Goal: Information Seeking & Learning: Learn about a topic

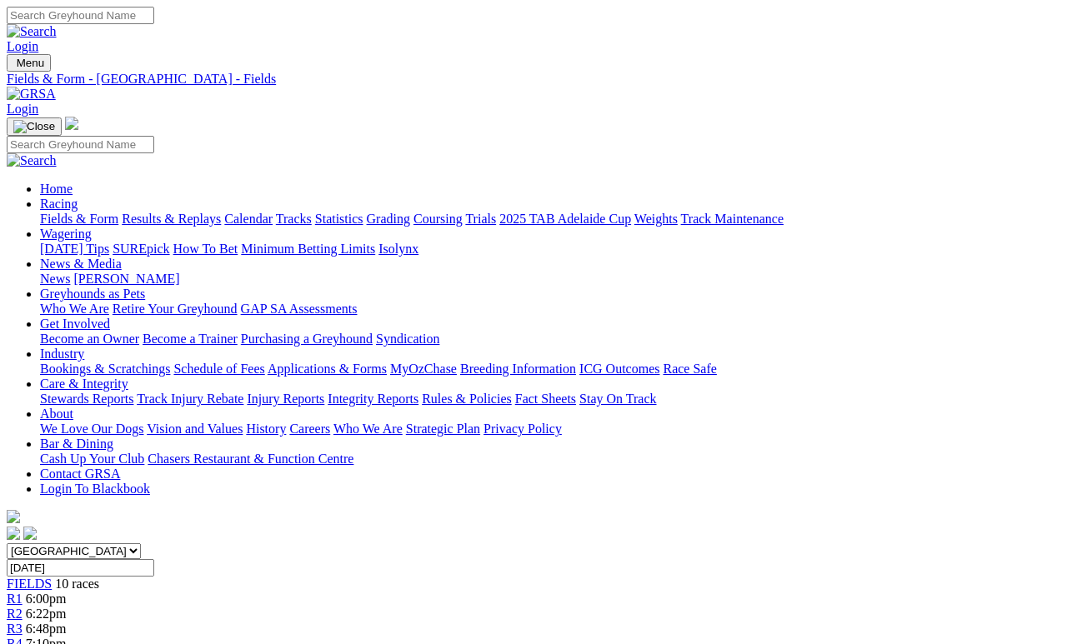
click at [67, 212] on link "Fields & Form" at bounding box center [79, 219] width 78 height 14
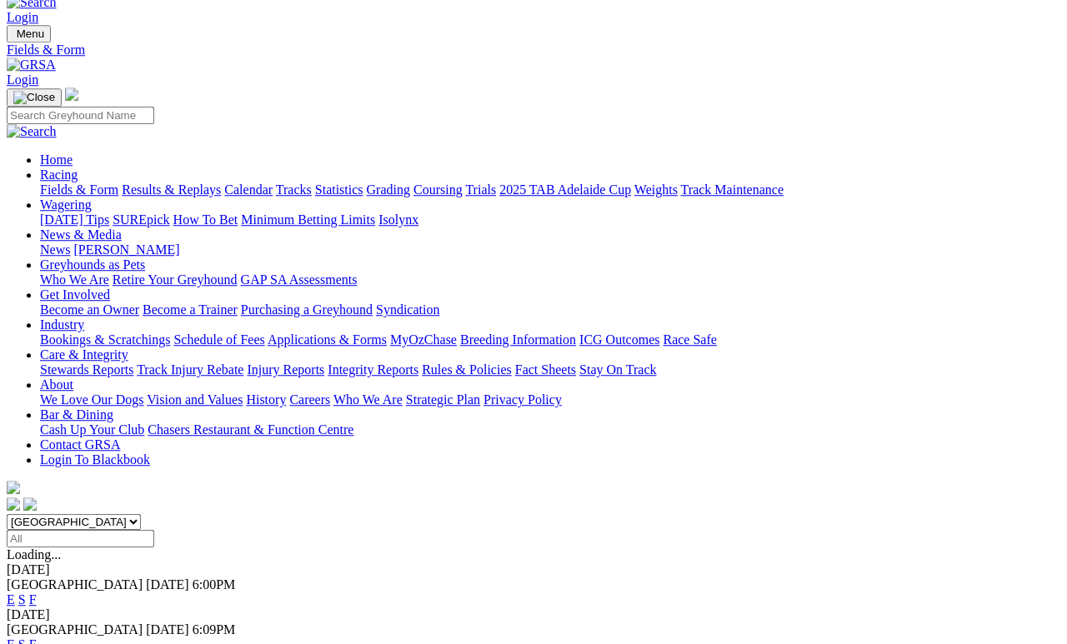
scroll to position [28, 0]
click at [363, 183] on link "Statistics" at bounding box center [339, 190] width 48 height 14
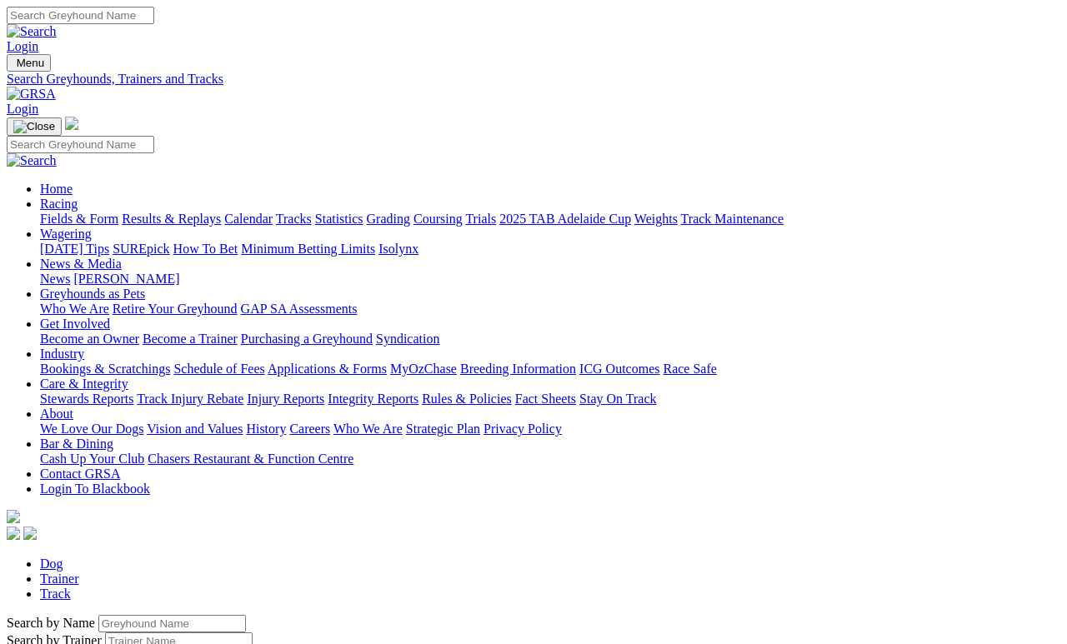
scroll to position [7, 0]
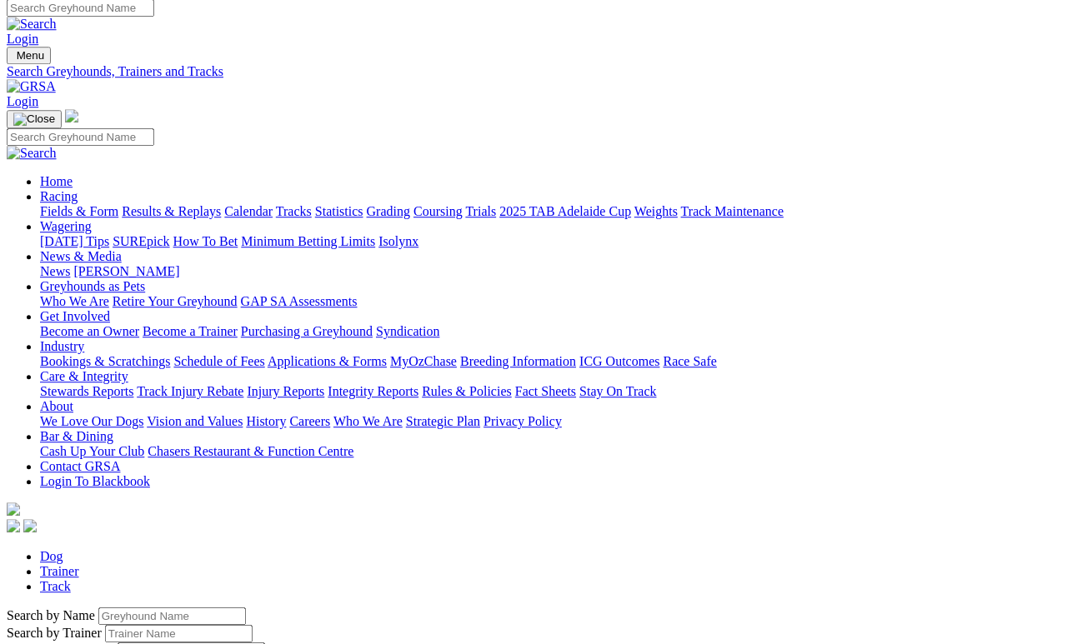
click at [99, 607] on input "Search by Greyhound name" at bounding box center [171, 615] width 147 height 17
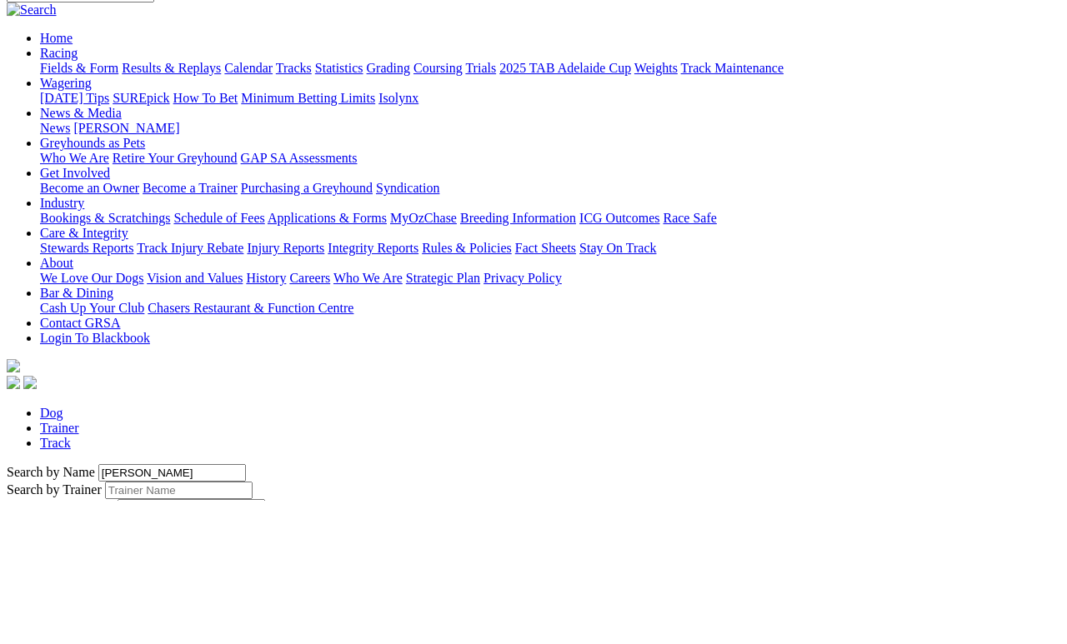
type input "[PERSON_NAME]"
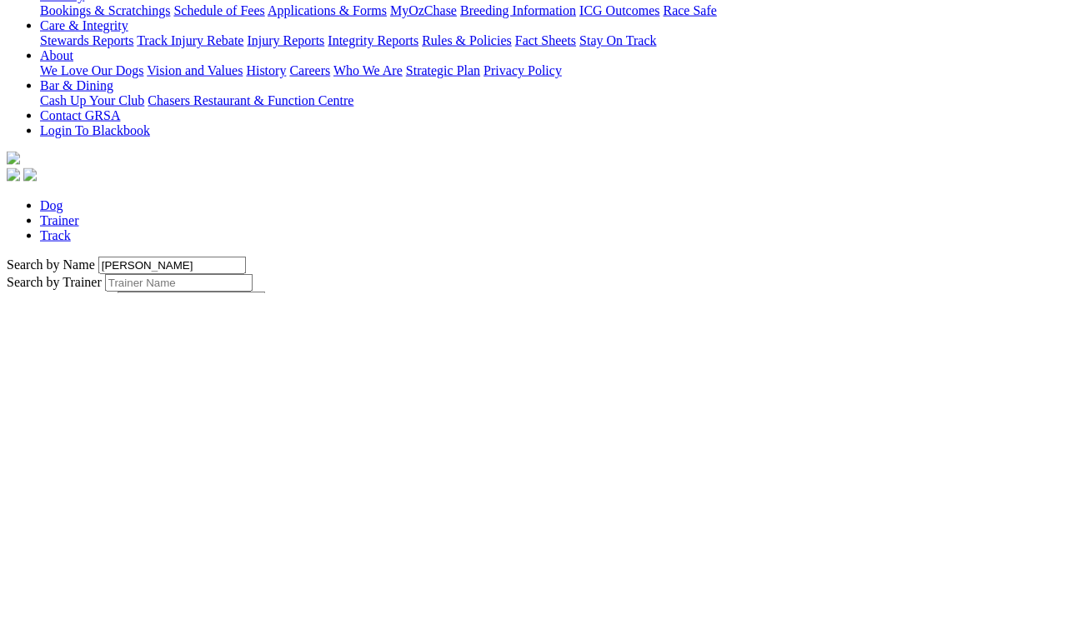
scroll to position [59, 0]
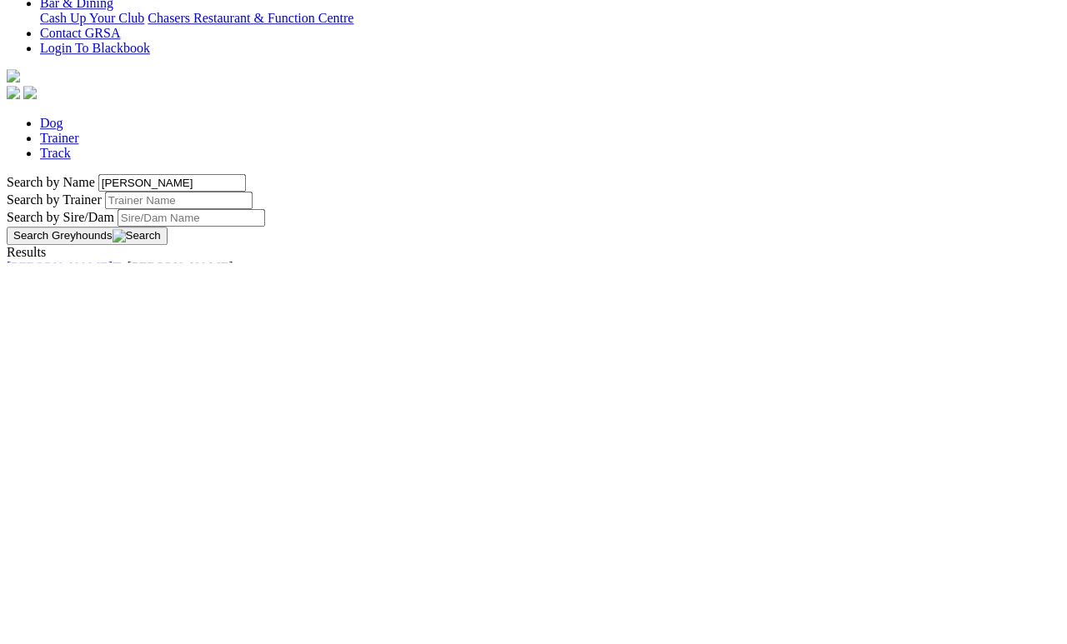
click at [112, 642] on link "[PERSON_NAME]" at bounding box center [60, 649] width 106 height 14
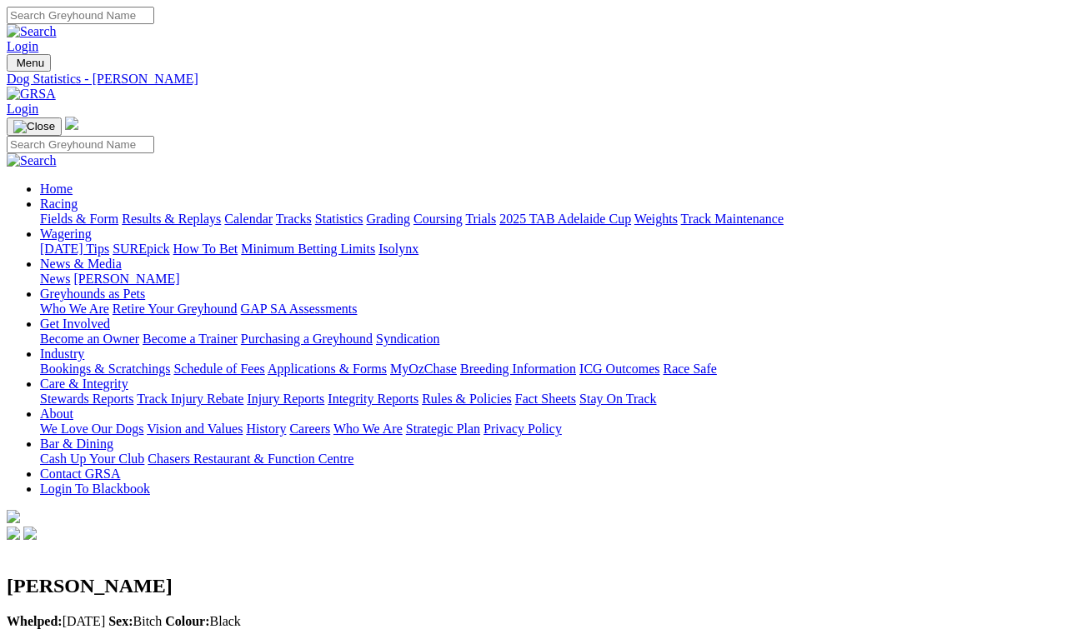
click at [65, 212] on link "Fields & Form" at bounding box center [79, 219] width 78 height 14
